Goal: Task Accomplishment & Management: Use online tool/utility

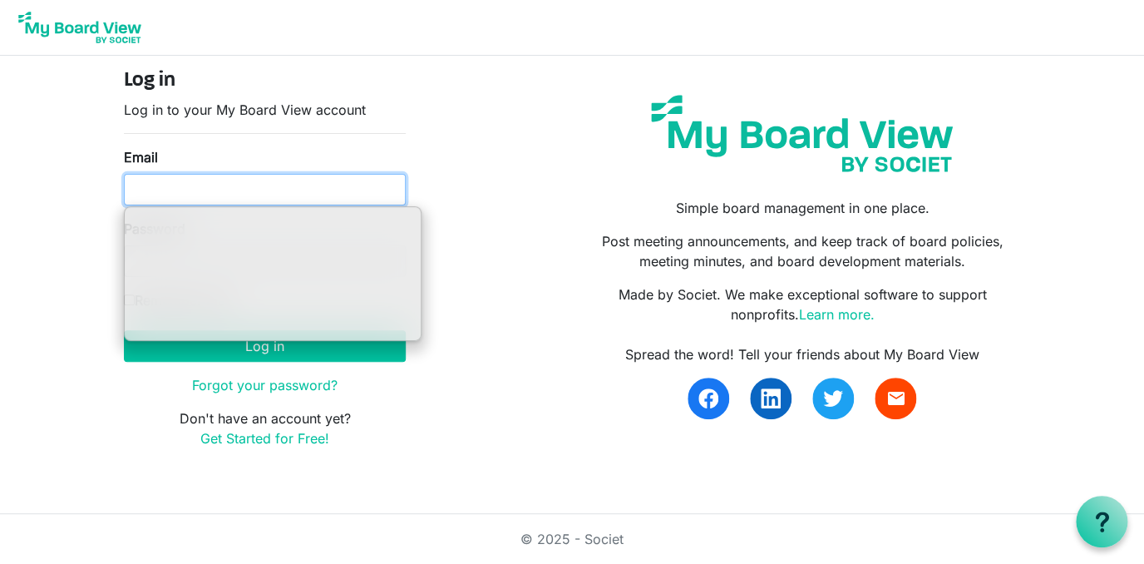
type input "ssayre@habitatcorning.org"
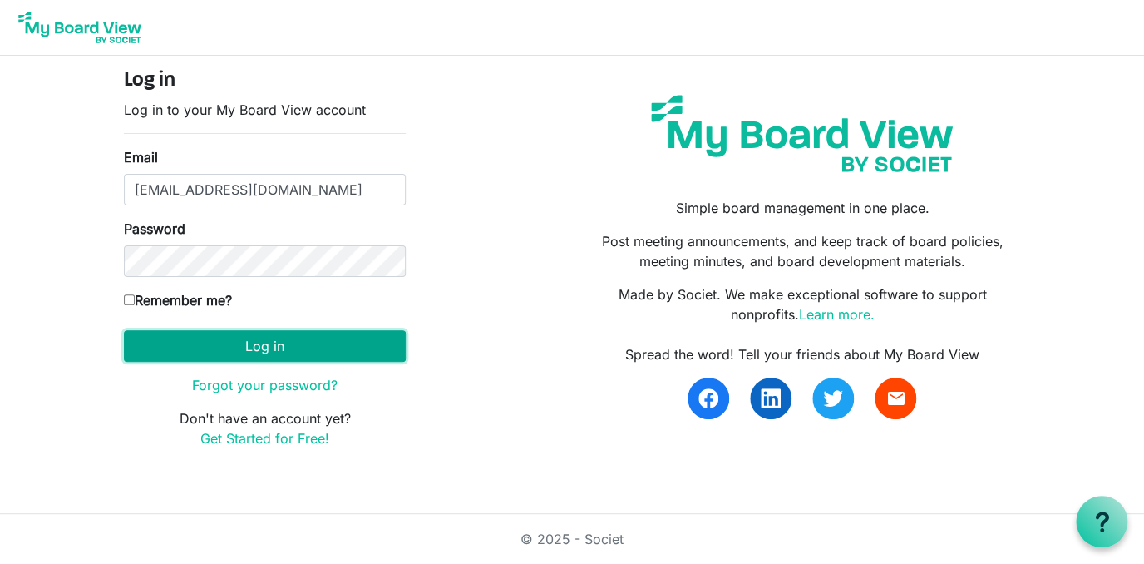
click at [353, 342] on button "Log in" at bounding box center [265, 346] width 282 height 32
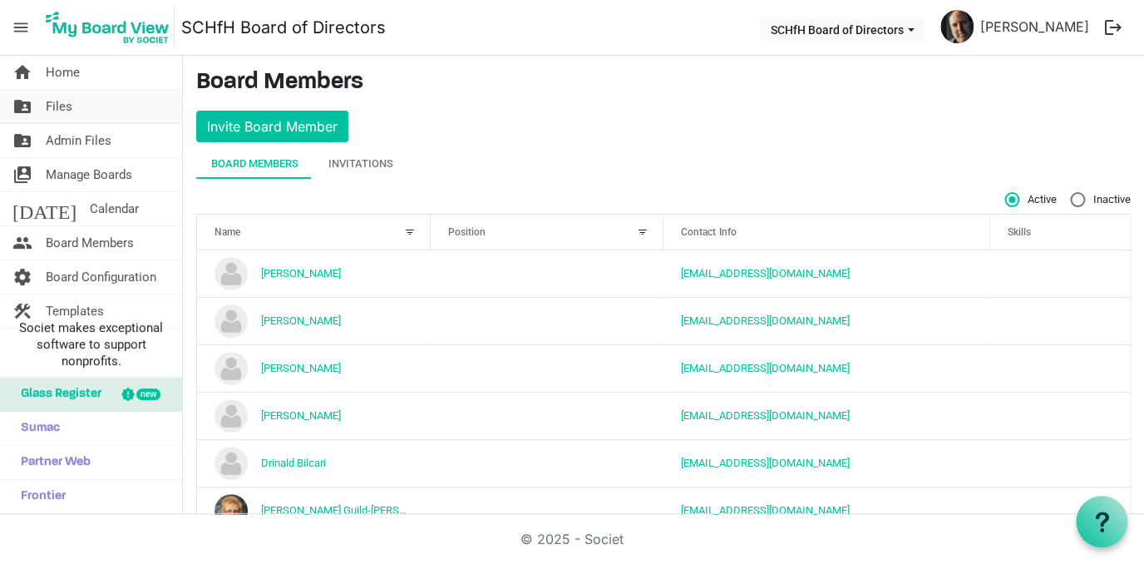
click at [65, 111] on span "Files" at bounding box center [59, 106] width 27 height 33
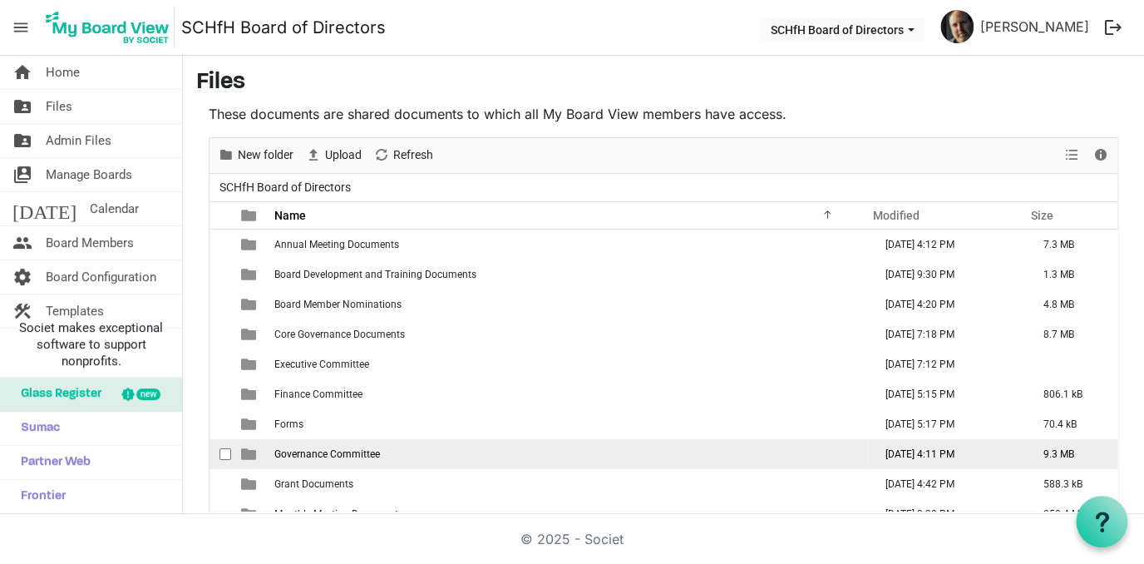
click at [338, 460] on td "Governance Committee" at bounding box center [568, 454] width 599 height 30
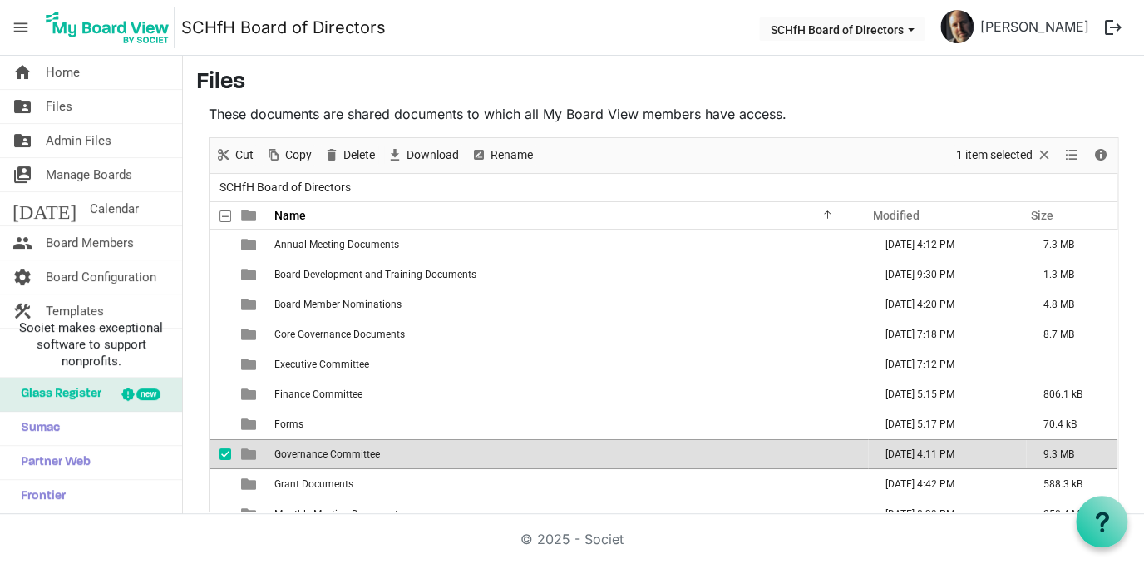
click at [338, 460] on td "Governance Committee" at bounding box center [568, 454] width 599 height 30
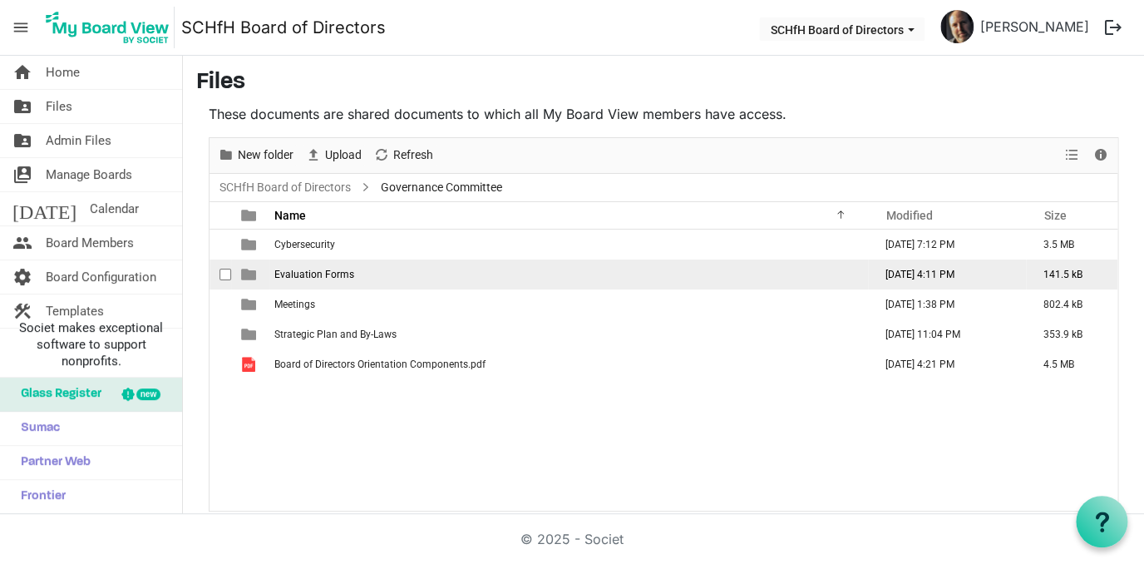
click at [296, 273] on span "Evaluation Forms" at bounding box center [314, 275] width 80 height 12
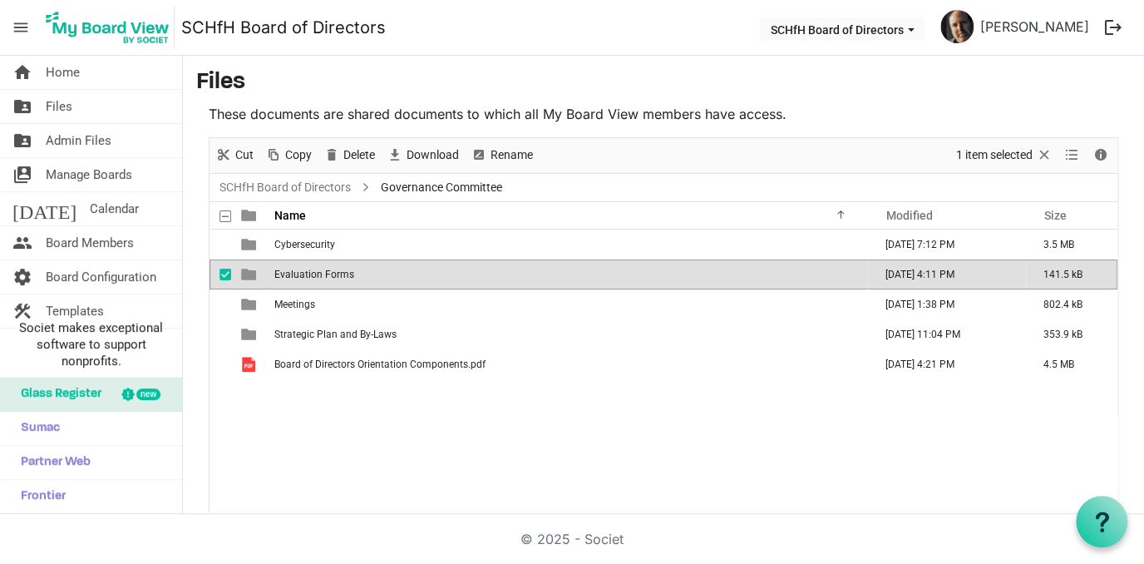
click at [296, 273] on span "Evaluation Forms" at bounding box center [314, 275] width 80 height 12
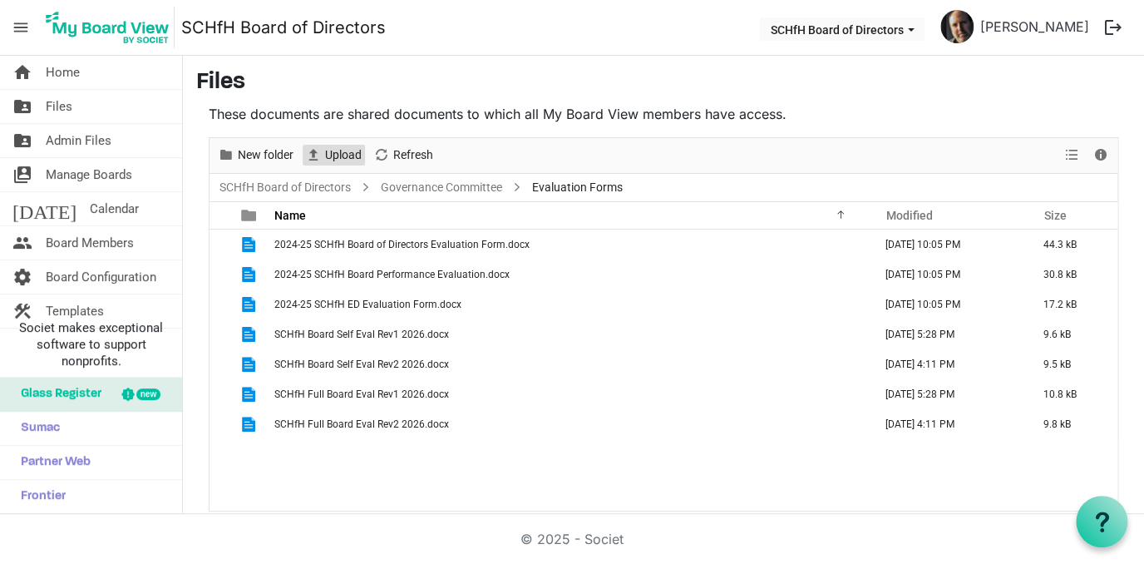
click at [339, 158] on span "Upload" at bounding box center [344, 155] width 40 height 21
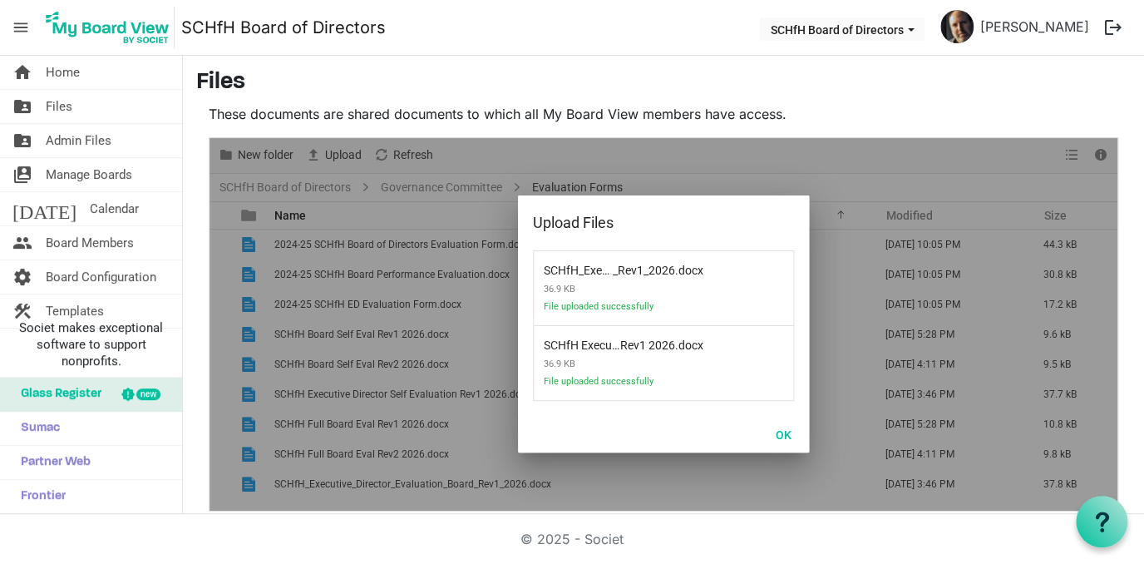
click at [875, 73] on h3 "Files" at bounding box center [663, 83] width 935 height 28
click at [783, 437] on button "OK" at bounding box center [783, 433] width 37 height 23
